Goal: Task Accomplishment & Management: Complete application form

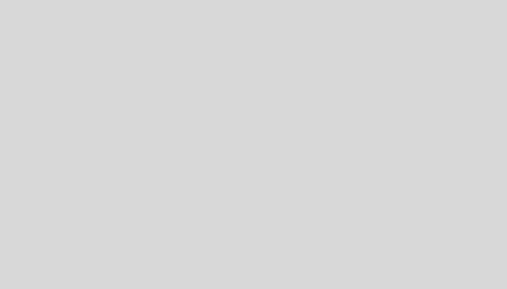
select select "es"
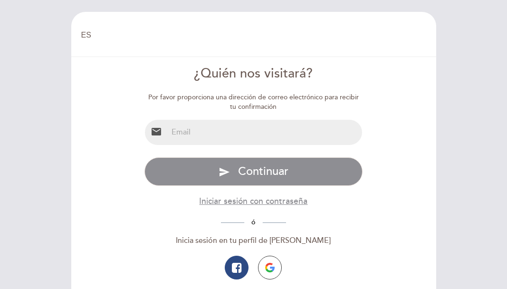
click at [223, 131] on input "email" at bounding box center [265, 132] width 194 height 25
type input "[EMAIL_ADDRESS][DOMAIN_NAME]"
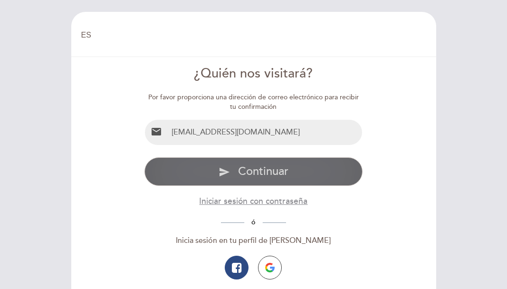
click at [271, 171] on span "Continuar" at bounding box center [263, 171] width 50 height 14
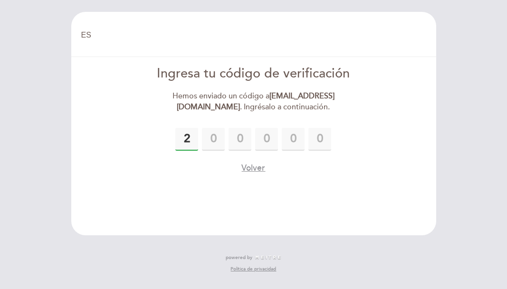
type input "2"
type input "7"
type input "2"
type input "7"
type input "5"
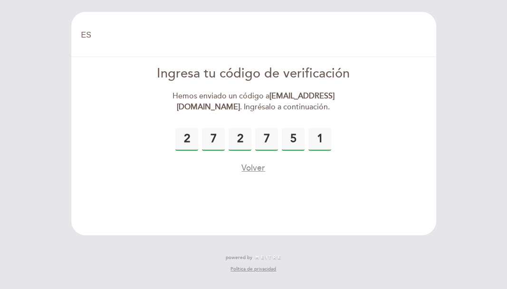
type input "1"
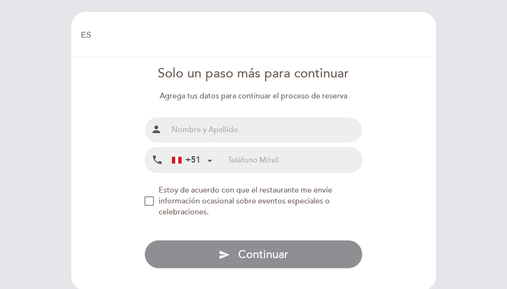
click at [209, 132] on input "text" at bounding box center [265, 129] width 194 height 25
type input "[PERSON_NAME]"
click at [252, 161] on input "tel" at bounding box center [295, 159] width 134 height 25
type input "902553985"
click at [142, 198] on form "Solo un paso más para continuar Agrega tus datos para continuar el proceso de r…" at bounding box center [254, 167] width 352 height 204
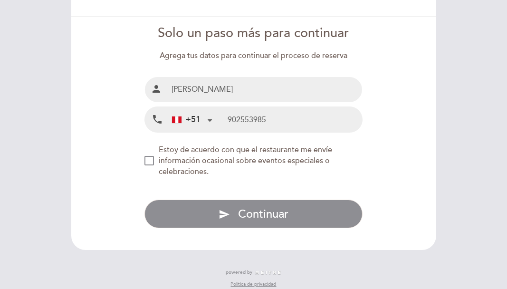
scroll to position [48, 0]
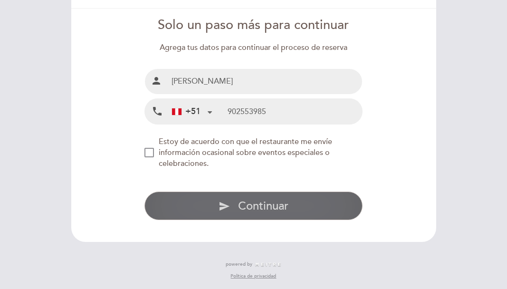
click at [260, 203] on span "Continuar" at bounding box center [263, 206] width 50 height 14
